Goal: Entertainment & Leisure: Consume media (video, audio)

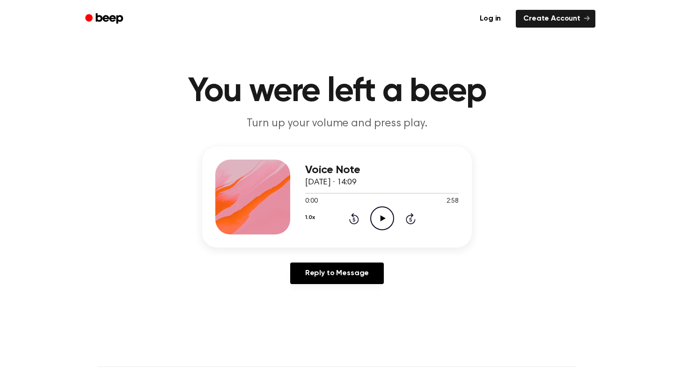
click at [382, 224] on icon "Play Audio" at bounding box center [382, 218] width 24 height 24
click at [382, 224] on icon "Pause Audio" at bounding box center [382, 218] width 24 height 24
click at [382, 224] on icon "Play Audio" at bounding box center [382, 218] width 24 height 24
click at [382, 224] on icon "Pause Audio" at bounding box center [382, 218] width 24 height 24
drag, startPoint x: 382, startPoint y: 224, endPoint x: 382, endPoint y: 215, distance: 9.4
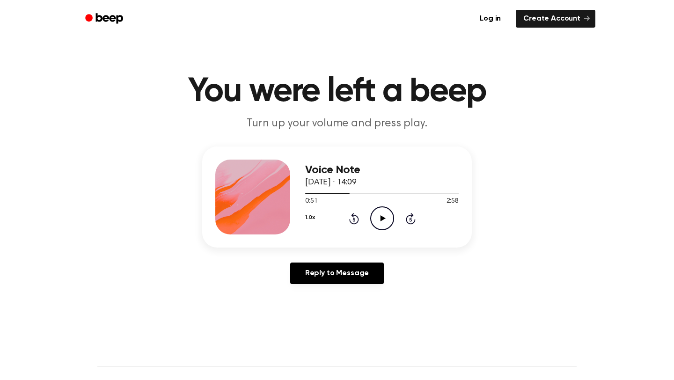
click at [382, 215] on icon "Play Audio" at bounding box center [382, 218] width 24 height 24
click at [382, 215] on icon "Pause Audio" at bounding box center [382, 218] width 24 height 24
drag, startPoint x: 359, startPoint y: 192, endPoint x: 342, endPoint y: 192, distance: 16.4
click at [342, 192] on div at bounding box center [382, 192] width 154 height 7
click at [342, 192] on span at bounding box center [338, 193] width 7 height 7
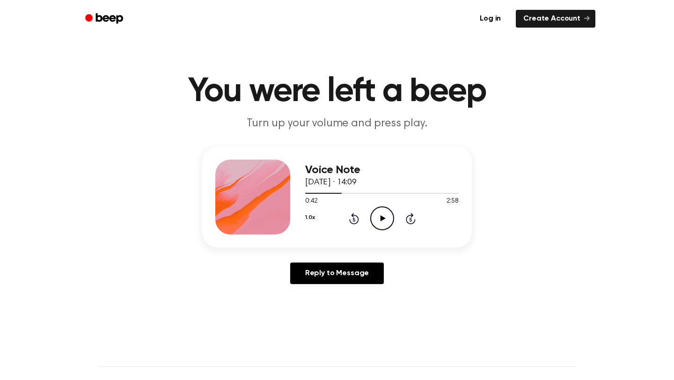
click at [382, 213] on icon "Play Audio" at bounding box center [382, 218] width 24 height 24
click at [382, 213] on icon "Pause Audio" at bounding box center [382, 218] width 24 height 24
click at [337, 193] on div at bounding box center [330, 193] width 51 height 1
click at [382, 223] on icon "Play Audio" at bounding box center [382, 218] width 24 height 24
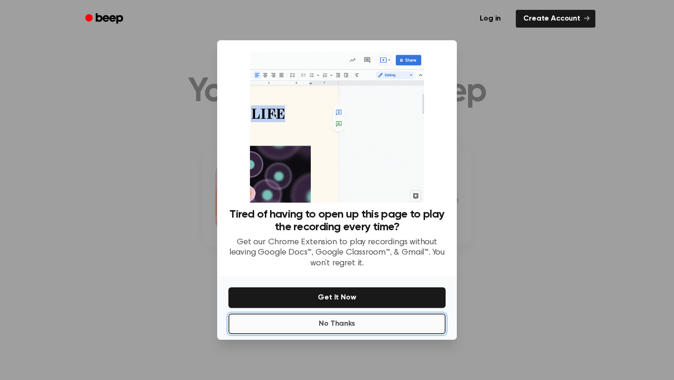
click at [363, 322] on button "No Thanks" at bounding box center [336, 324] width 217 height 21
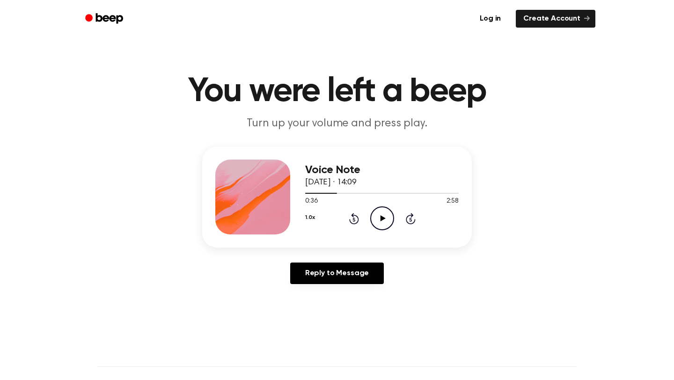
click at [375, 221] on icon "Play Audio" at bounding box center [382, 218] width 24 height 24
click at [373, 225] on circle at bounding box center [382, 218] width 23 height 23
click at [373, 224] on icon "Play Audio" at bounding box center [382, 218] width 24 height 24
click at [386, 212] on icon "Pause Audio" at bounding box center [382, 218] width 24 height 24
click at [386, 212] on icon "Play Audio" at bounding box center [382, 218] width 24 height 24
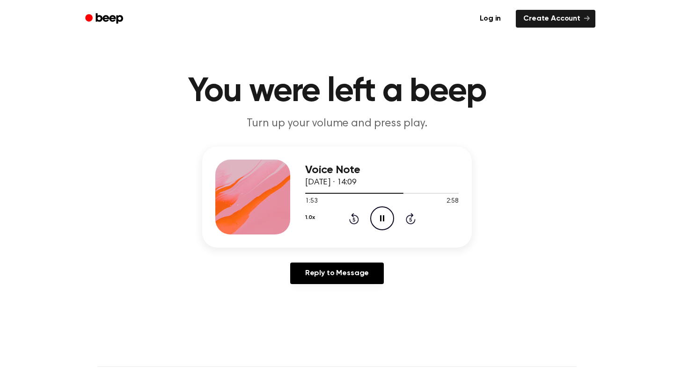
click at [386, 212] on icon "Pause Audio" at bounding box center [382, 218] width 24 height 24
click at [386, 212] on icon "Play Audio" at bounding box center [382, 218] width 24 height 24
click at [386, 212] on icon "Pause Audio" at bounding box center [382, 218] width 24 height 24
click at [423, 192] on div at bounding box center [382, 192] width 154 height 7
click at [385, 216] on icon "Play Audio" at bounding box center [382, 218] width 24 height 24
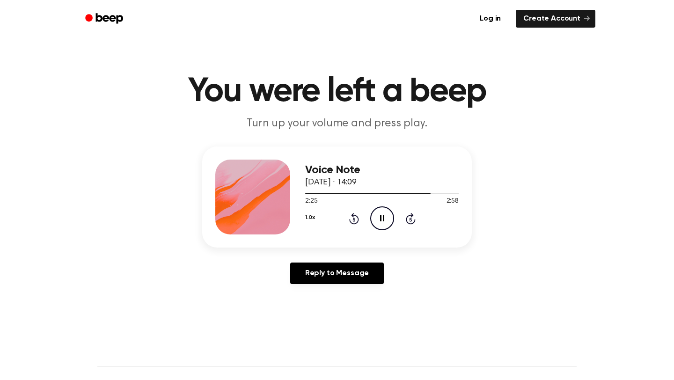
click at [385, 216] on icon "Pause Audio" at bounding box center [382, 218] width 24 height 24
click at [385, 216] on icon "Play Audio" at bounding box center [382, 218] width 24 height 24
click at [385, 216] on icon "Pause Audio" at bounding box center [382, 218] width 24 height 24
click at [327, 193] on div at bounding box center [378, 193] width 147 height 1
click at [369, 213] on div "1.0x Rewind 5 seconds Play Audio Skip 5 seconds" at bounding box center [382, 218] width 154 height 24
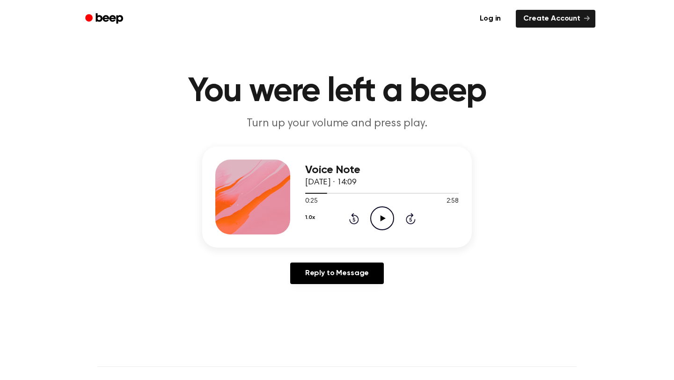
click at [382, 215] on icon "Play Audio" at bounding box center [382, 218] width 24 height 24
click at [382, 215] on icon "Pause Audio" at bounding box center [382, 218] width 24 height 24
